Goal: Task Accomplishment & Management: Use online tool/utility

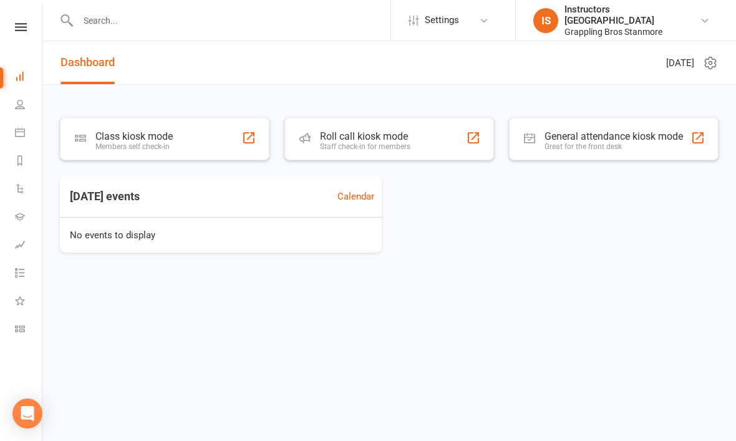
click at [169, 138] on div "Class kiosk mode" at bounding box center [133, 136] width 77 height 12
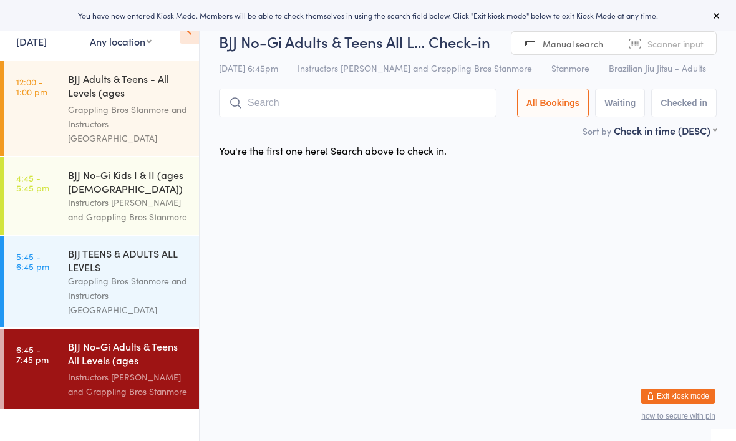
click at [79, 255] on div "BJJ TEENS & ADULTS ALL LEVELS" at bounding box center [128, 259] width 120 height 27
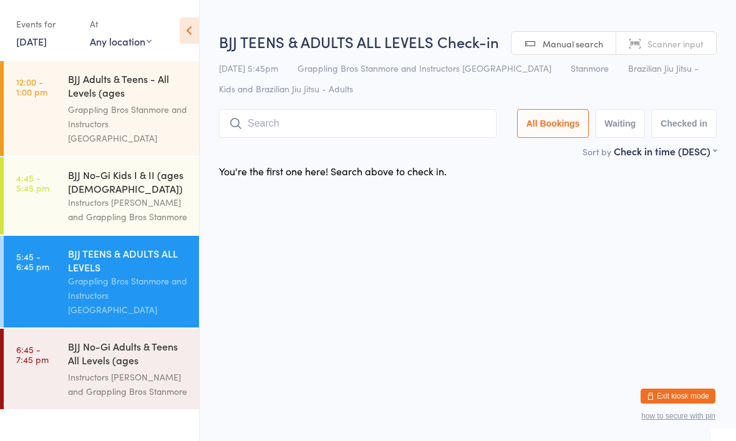
click at [60, 342] on link "6:45 - 7:45 pm BJJ No-Gi Adults & Teens All Levels (ages [DEMOGRAPHIC_DATA]+) I…" at bounding box center [101, 369] width 195 height 80
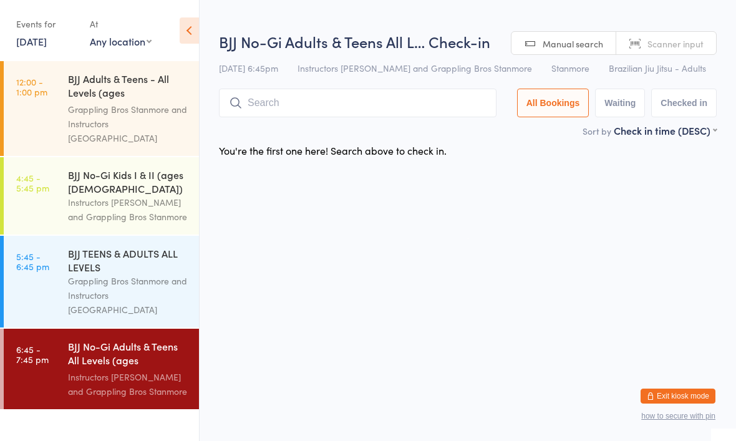
click at [364, 110] on input "search" at bounding box center [358, 103] width 278 height 29
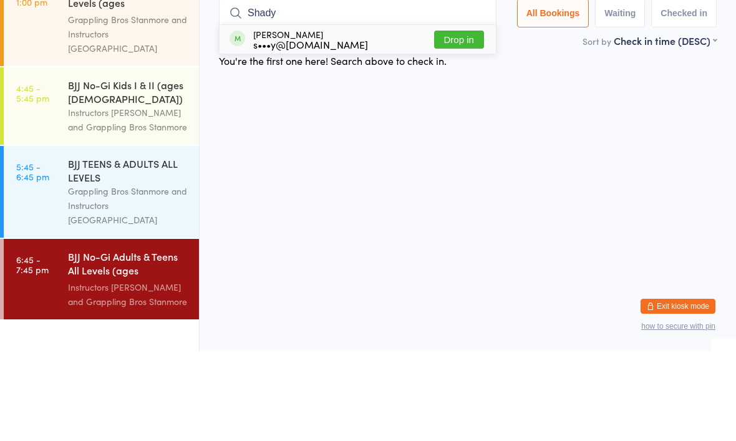
type input "Shady"
click at [461, 120] on button "Drop in" at bounding box center [459, 129] width 50 height 18
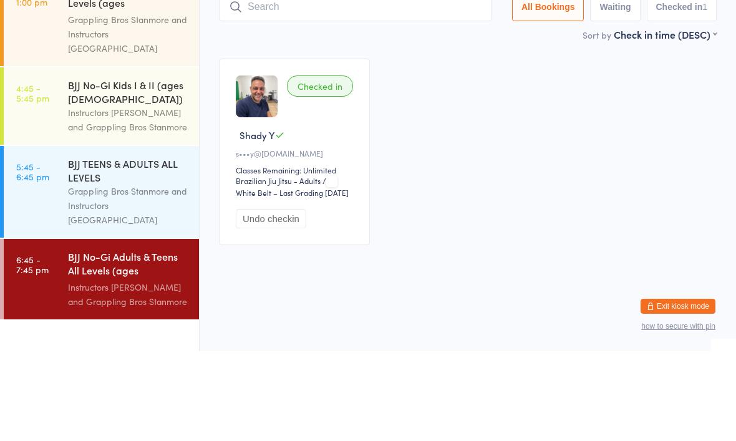
click at [466, 137] on div "Checked in Shady Y s•••y@[DOMAIN_NAME] Classes Remaining: Unlimited Brazilian J…" at bounding box center [468, 241] width 520 height 209
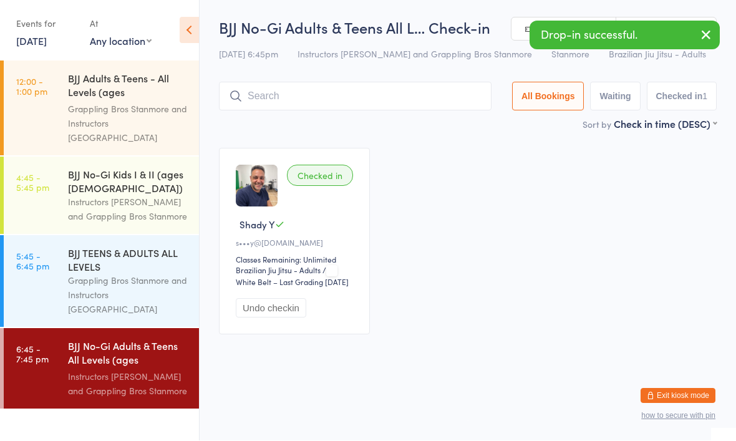
click at [144, 195] on div "Instructors [PERSON_NAME] and Grappling Bros Stanmore" at bounding box center [128, 209] width 120 height 29
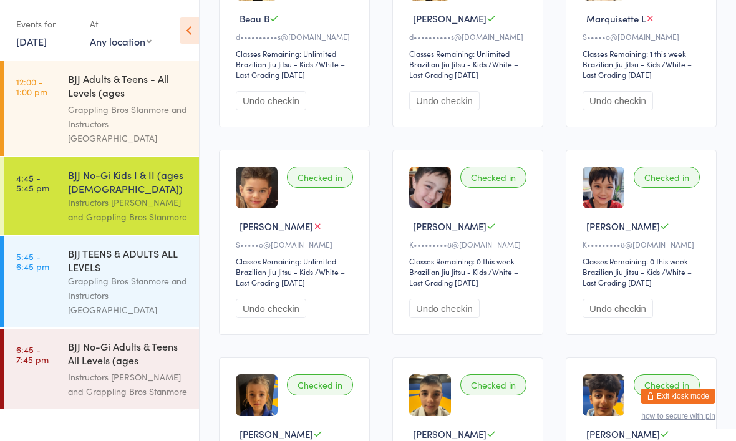
scroll to position [206, 0]
